Goal: Task Accomplishment & Management: Use online tool/utility

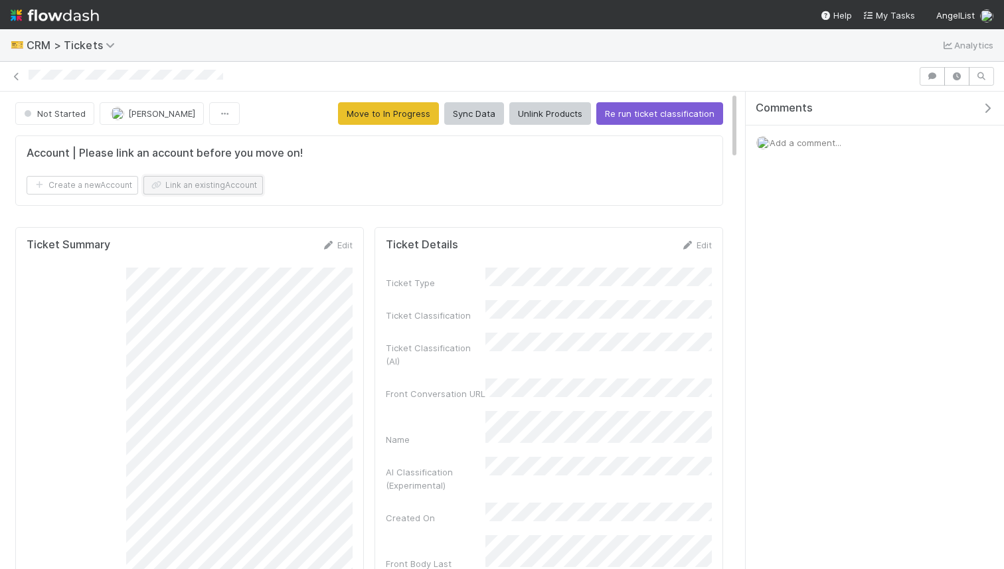
click at [250, 192] on button "Link an existing Account" at bounding box center [203, 185] width 120 height 19
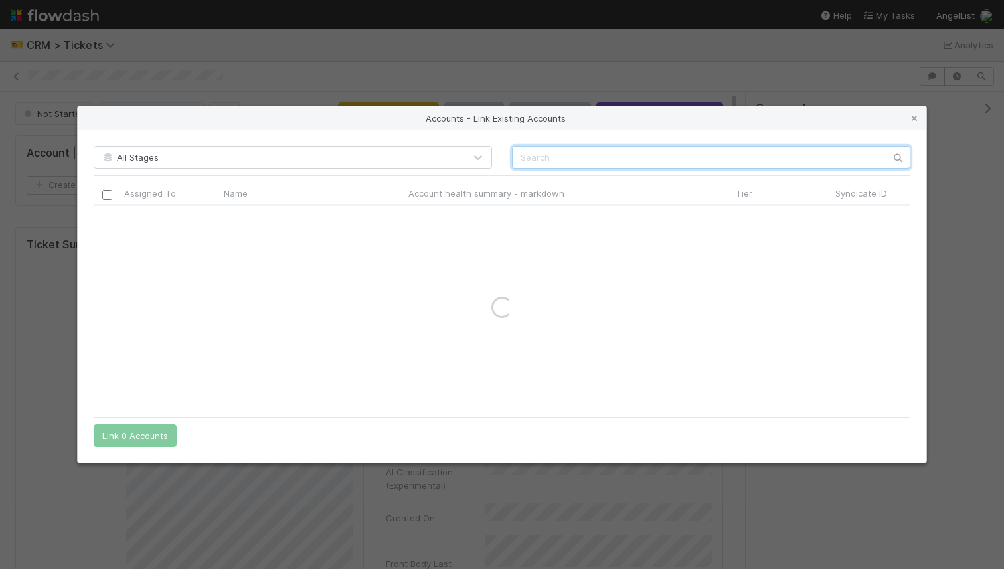
click at [578, 158] on input "text" at bounding box center [711, 157] width 398 height 23
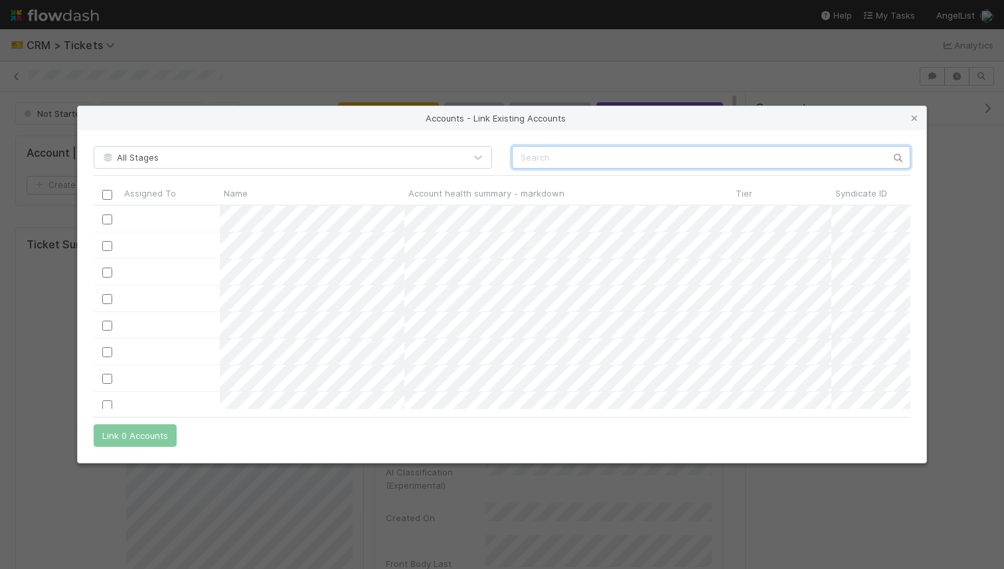
scroll to position [204, 817]
click at [573, 159] on input "text" at bounding box center [711, 157] width 398 height 23
click at [537, 153] on input "text" at bounding box center [711, 157] width 398 height 23
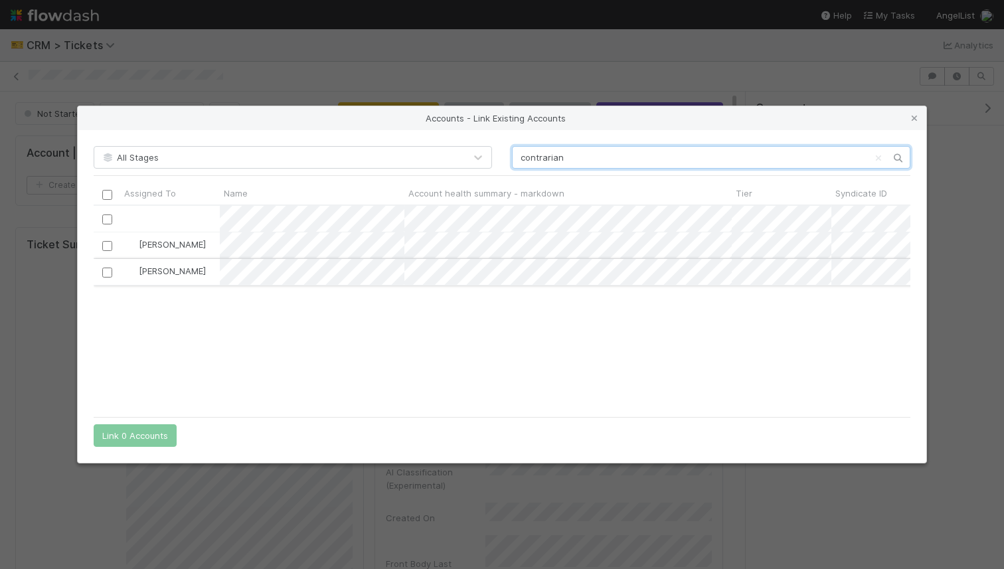
type input "contrarian"
click at [102, 275] on input "checkbox" at bounding box center [107, 273] width 10 height 10
click at [140, 426] on button "Link 1 Account" at bounding box center [132, 435] width 77 height 23
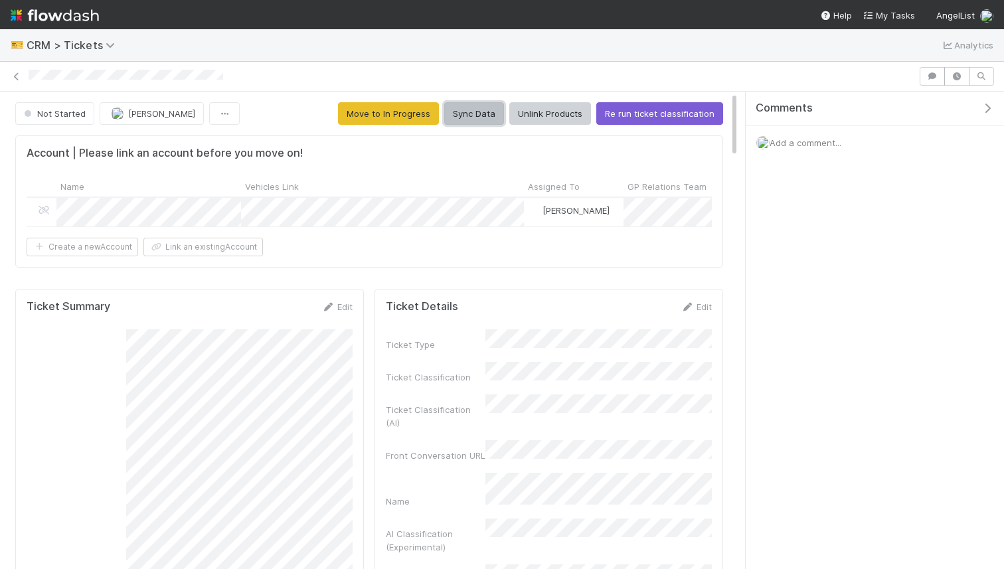
click at [489, 110] on button "Sync Data" at bounding box center [474, 113] width 60 height 23
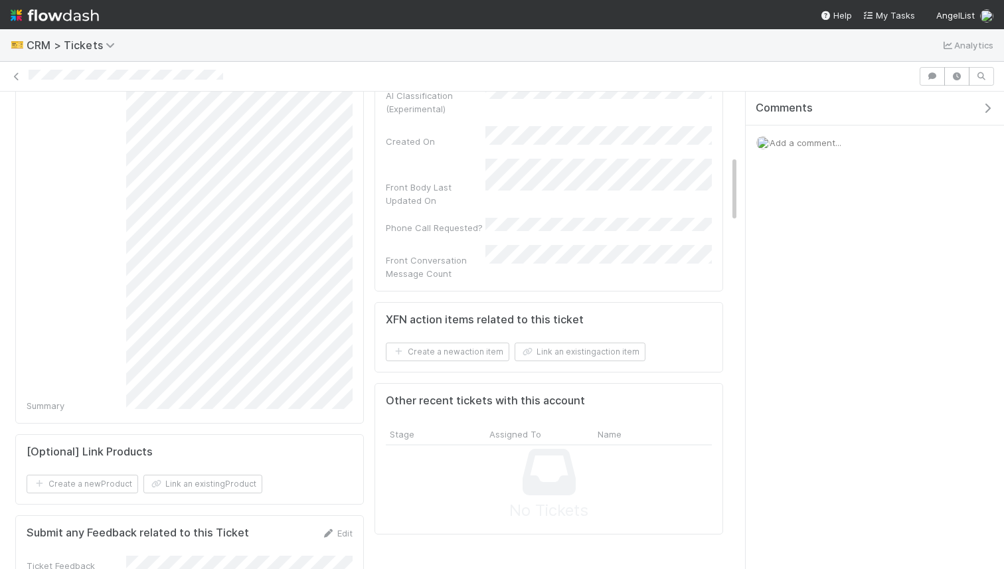
scroll to position [453, 0]
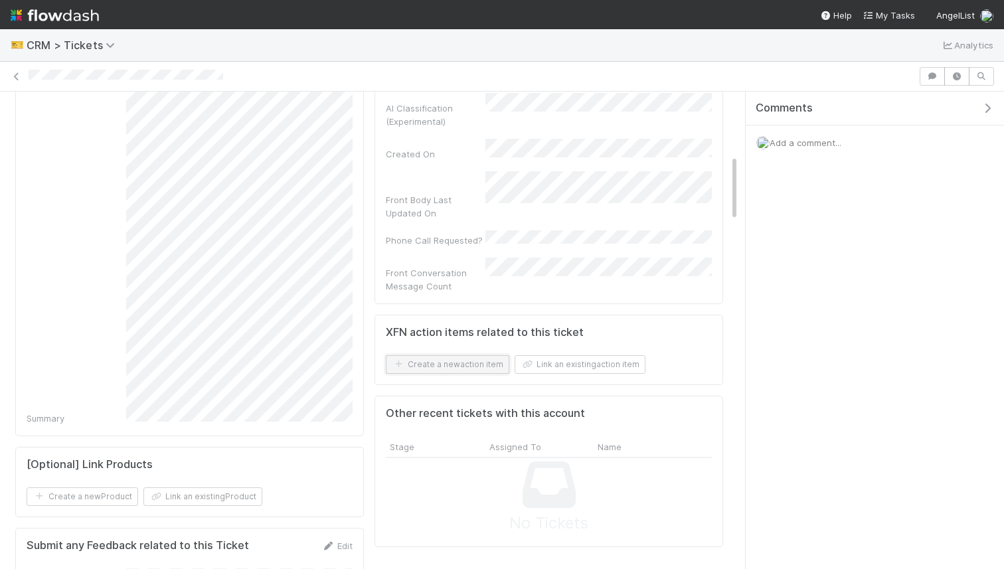
click at [428, 355] on button "Create a new action item" at bounding box center [448, 364] width 124 height 19
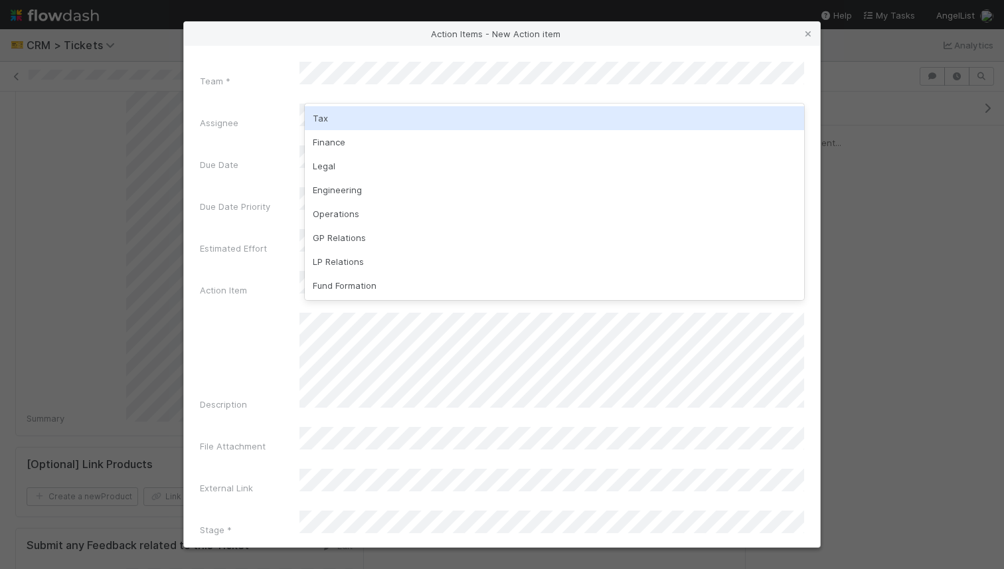
click at [379, 121] on div "Tax" at bounding box center [554, 118] width 499 height 24
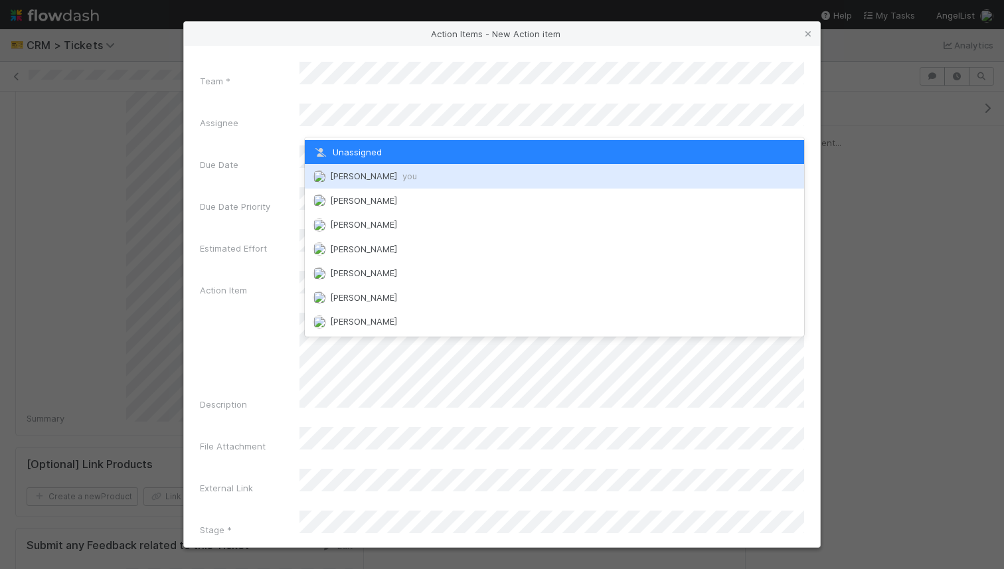
click at [372, 183] on div "[PERSON_NAME] you" at bounding box center [554, 176] width 499 height 24
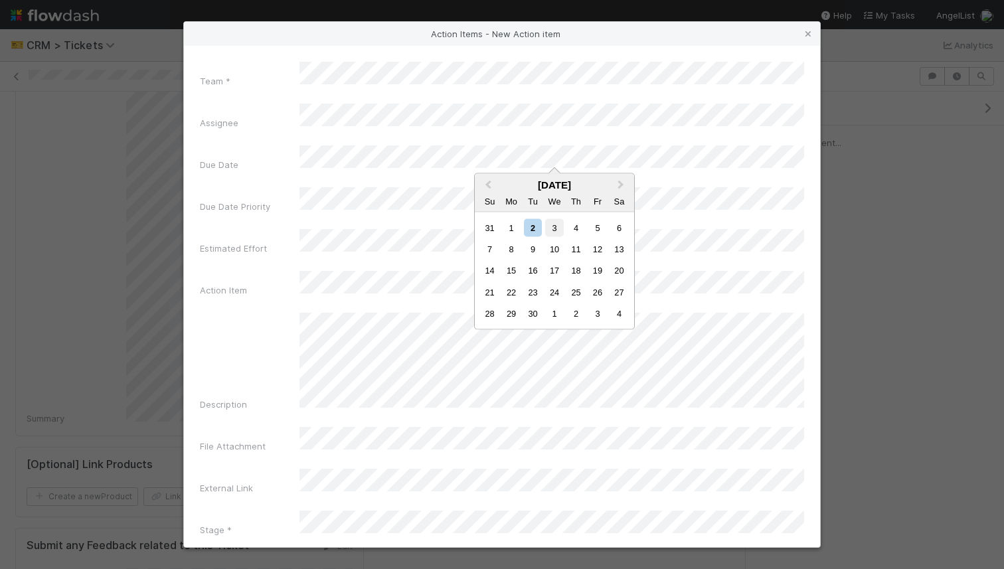
click at [552, 230] on div "3" at bounding box center [554, 227] width 18 height 18
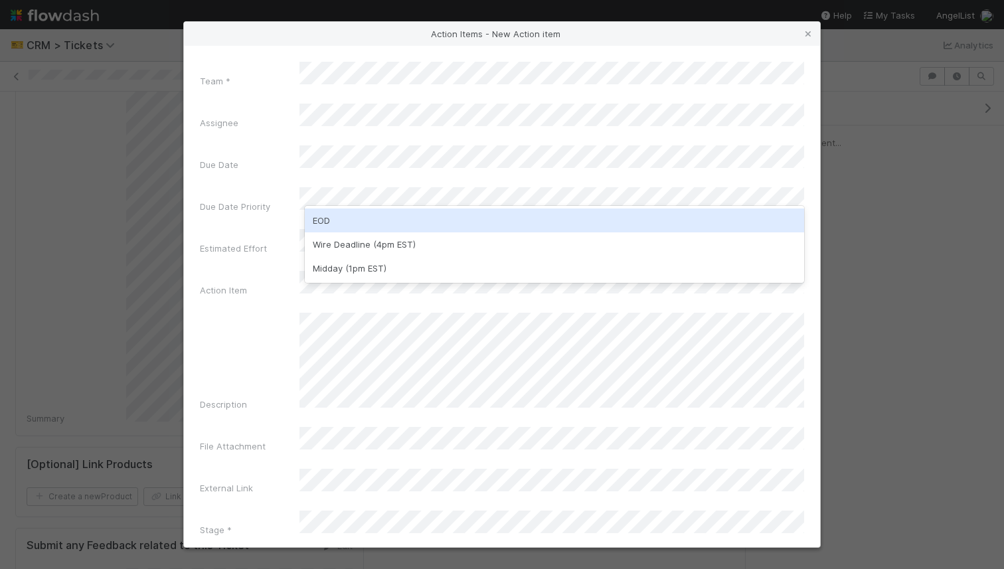
click at [398, 228] on div "EOD" at bounding box center [554, 221] width 499 height 24
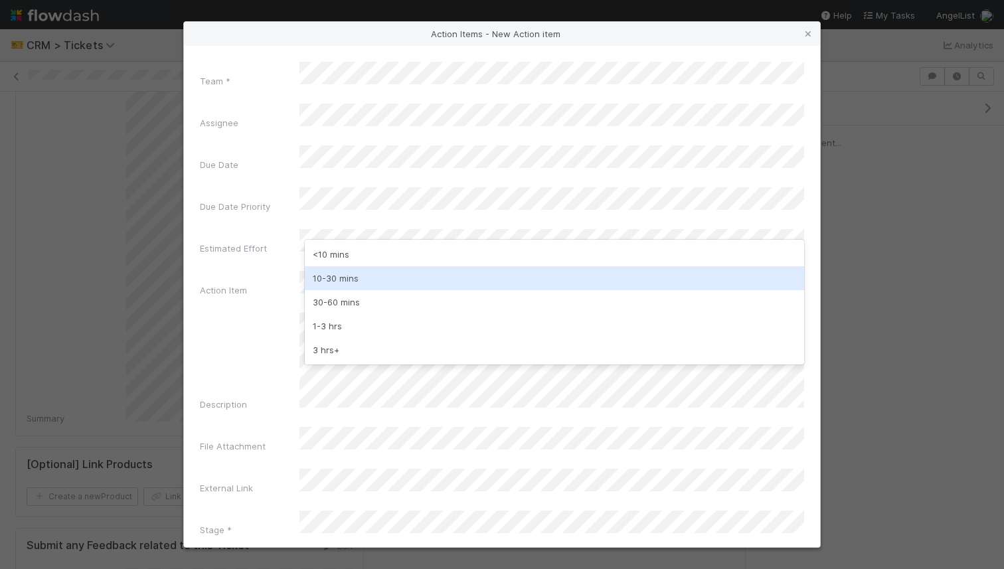
click at [373, 274] on div "10-30 mins" at bounding box center [554, 278] width 499 height 24
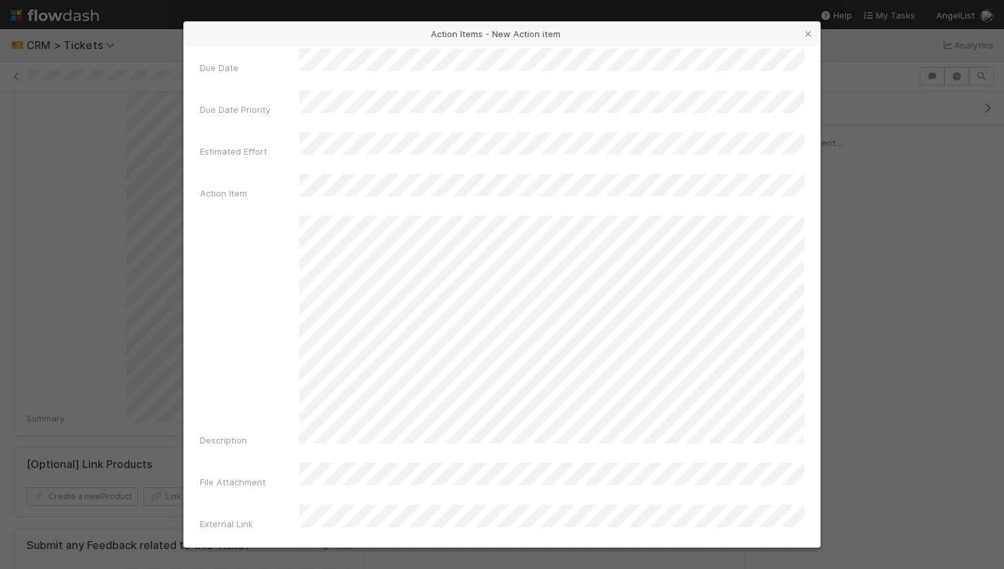
scroll to position [100, 0]
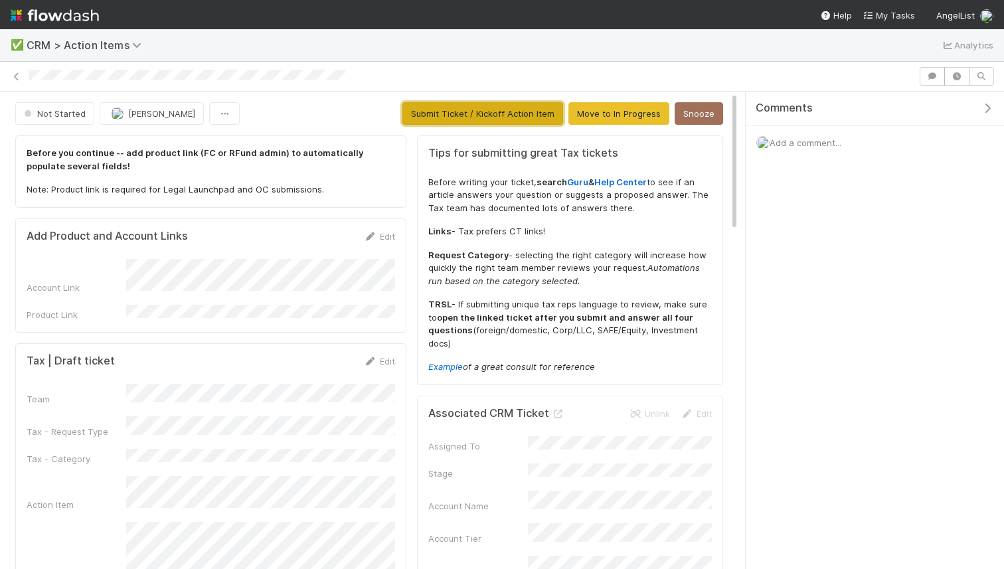
click at [486, 112] on button "Submit Ticket / Kickoff Action Item" at bounding box center [482, 113] width 161 height 23
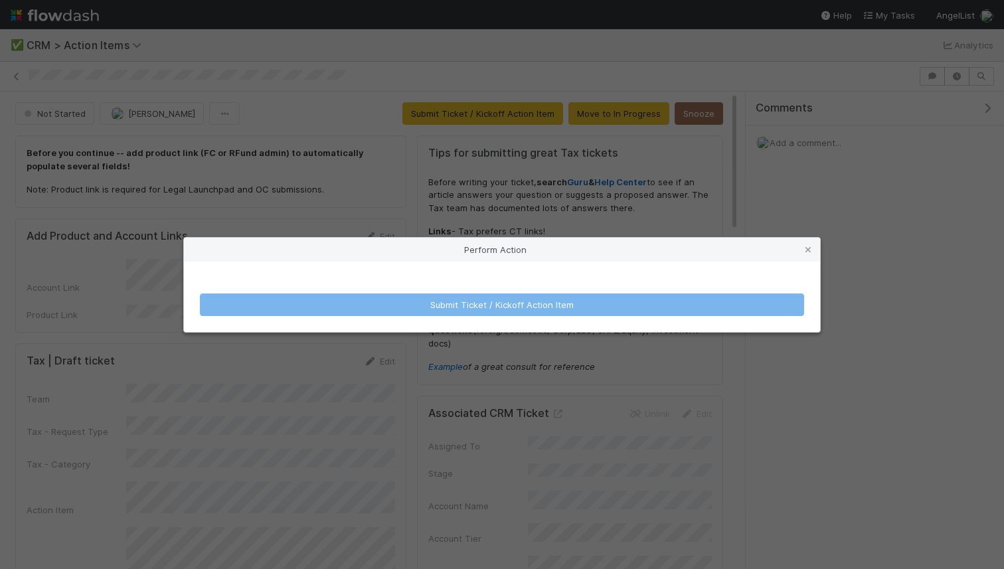
click at [449, 381] on div "Perform Action Submit Ticket / Kickoff Action Item" at bounding box center [502, 284] width 1004 height 569
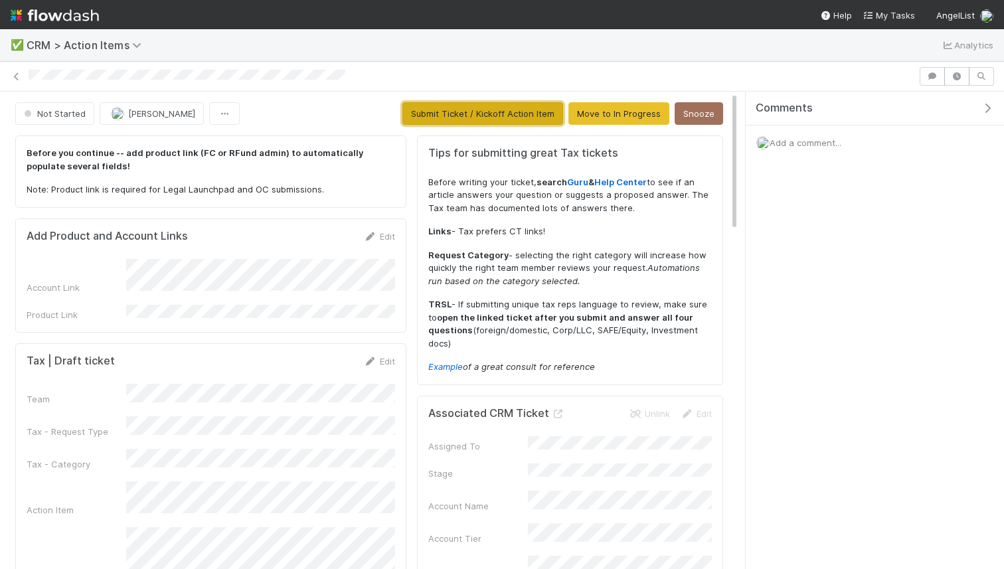
click at [465, 118] on button "Submit Ticket / Kickoff Action Item" at bounding box center [482, 113] width 161 height 23
